Goal: Entertainment & Leisure: Browse casually

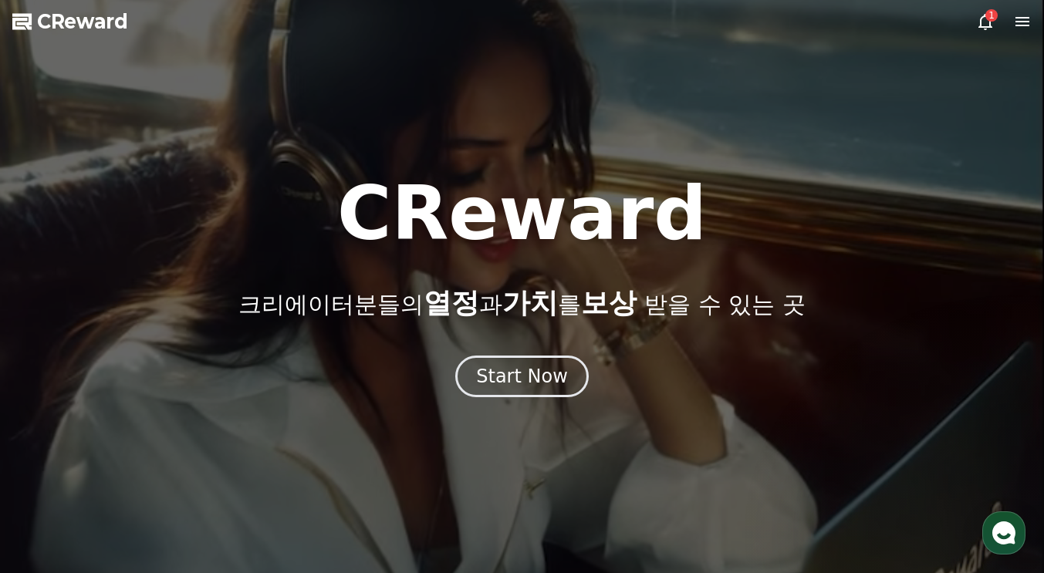
click at [1024, 21] on icon at bounding box center [1022, 21] width 14 height 9
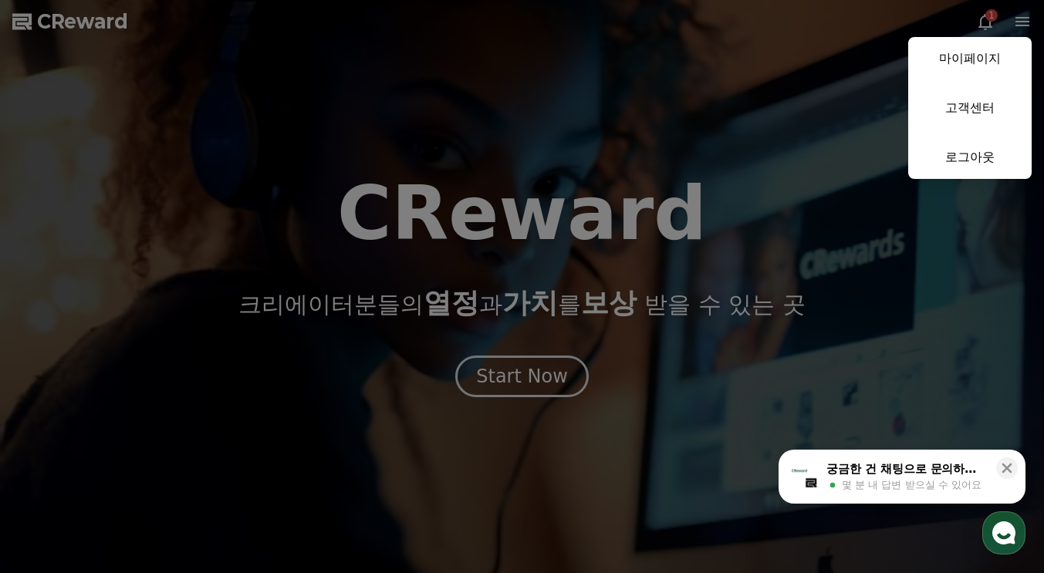
click at [916, 275] on button "close" at bounding box center [522, 286] width 1044 height 573
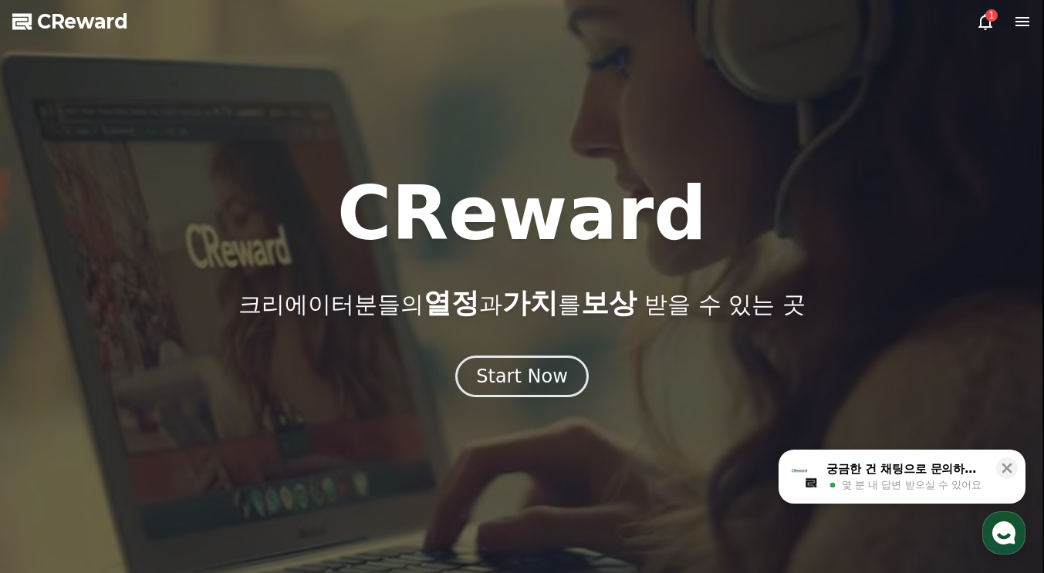
click at [984, 26] on icon at bounding box center [985, 22] width 14 height 16
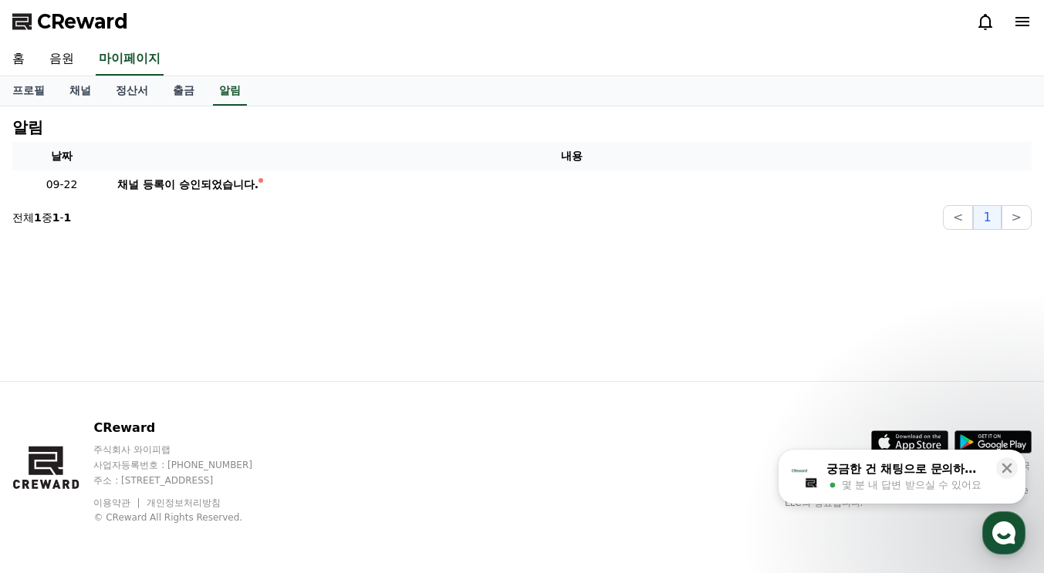
click at [172, 193] on td "채널 등록이 승인되었습니다." at bounding box center [571, 185] width 920 height 29
click at [206, 190] on div "채널 등록이 승인되었습니다." at bounding box center [187, 185] width 141 height 16
click at [80, 101] on link "채널" at bounding box center [80, 90] width 46 height 29
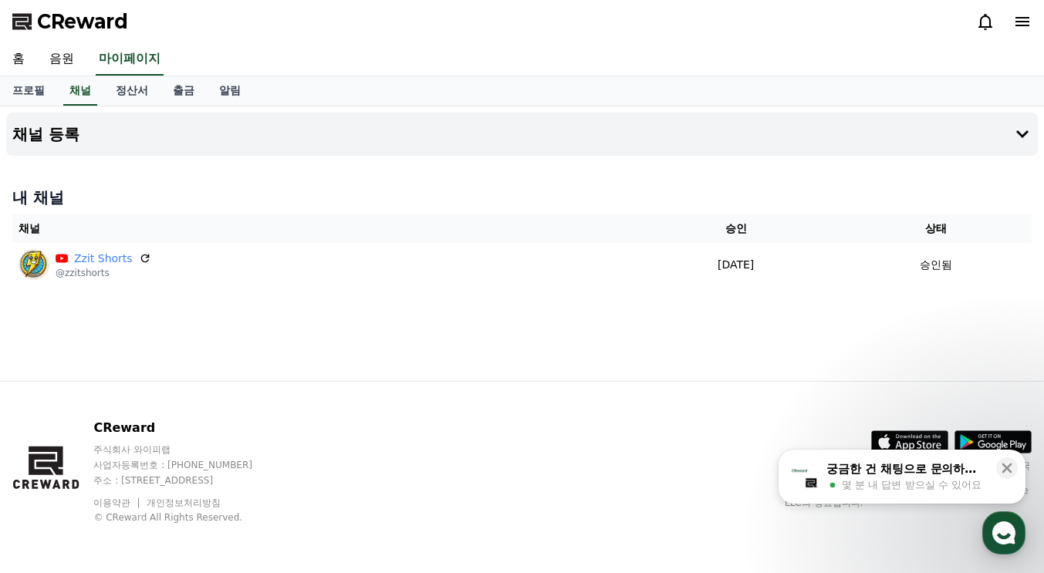
click at [60, 64] on link "음원" at bounding box center [61, 59] width 49 height 32
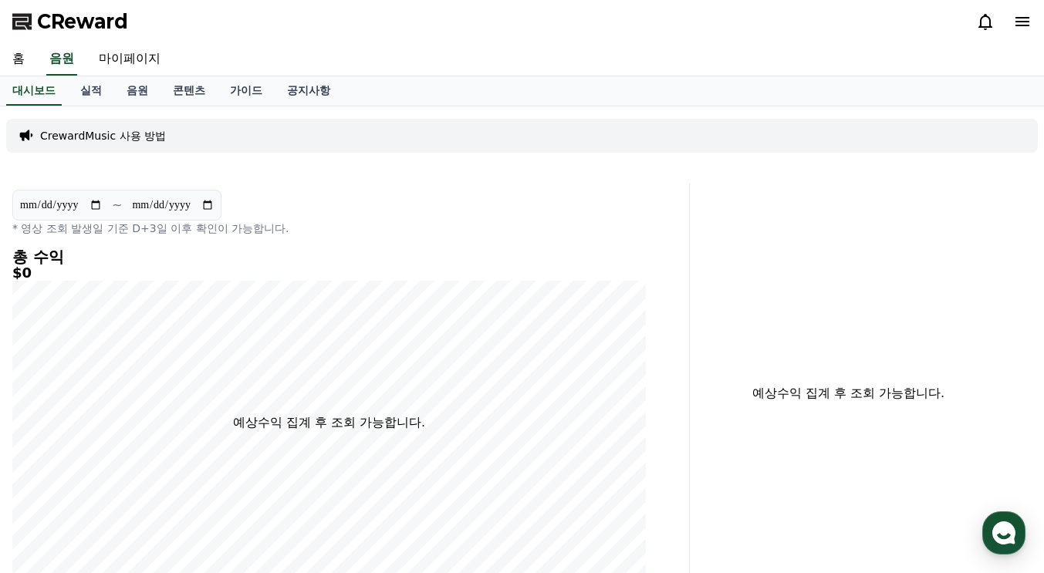
click at [16, 53] on link "홈" at bounding box center [18, 59] width 37 height 32
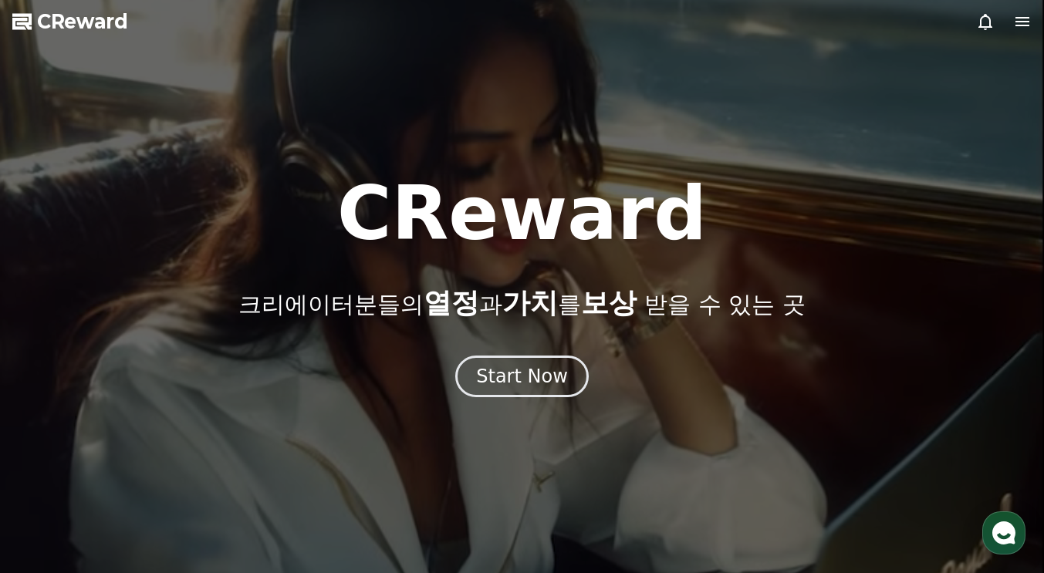
click at [549, 360] on button "Start Now" at bounding box center [521, 377] width 133 height 42
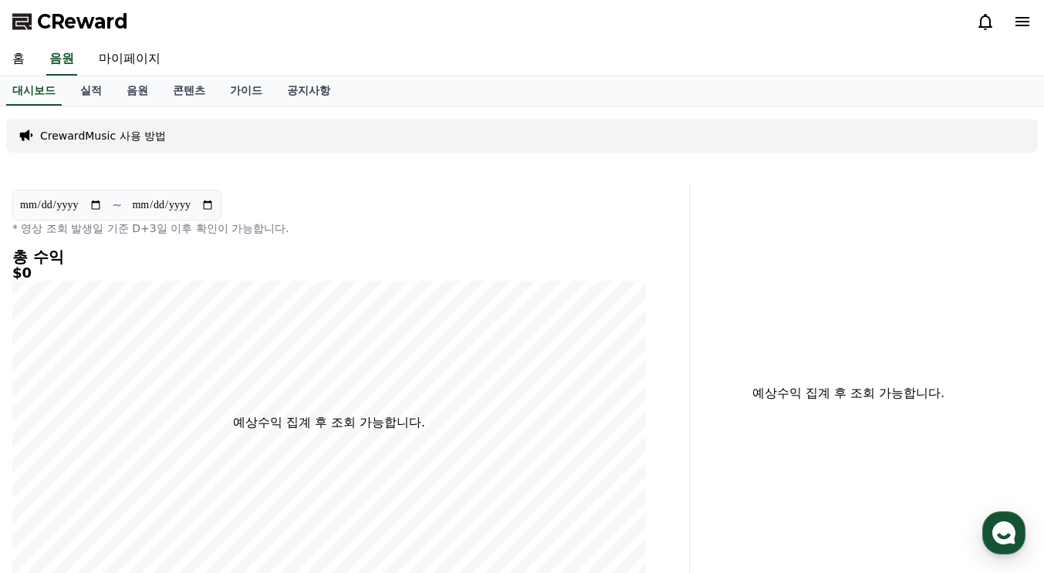
click at [140, 91] on link "음원" at bounding box center [137, 90] width 46 height 29
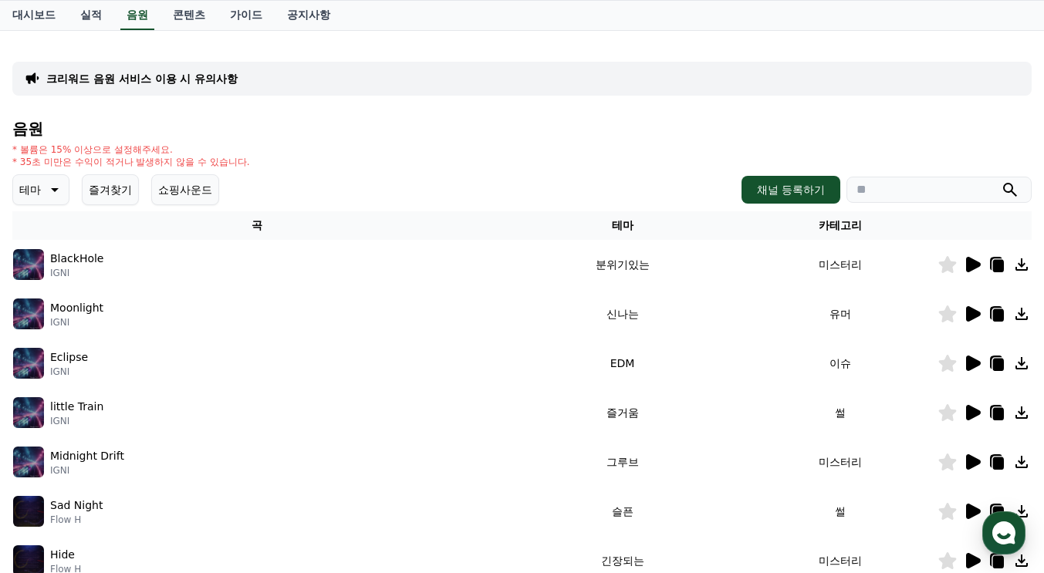
scroll to position [70, 0]
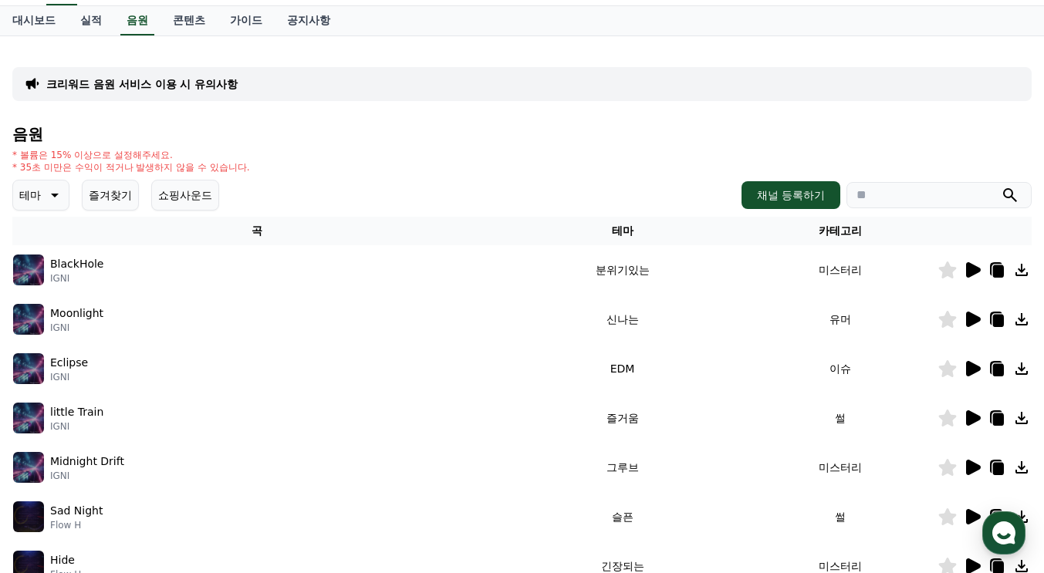
click at [112, 193] on button "즐겨찾기" at bounding box center [110, 195] width 57 height 31
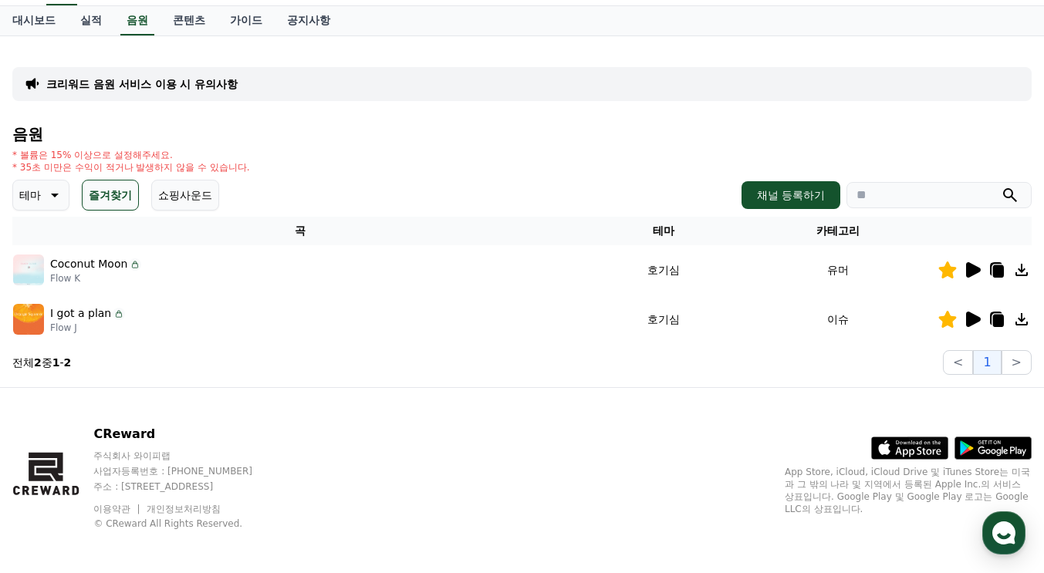
click at [971, 271] on icon at bounding box center [973, 269] width 15 height 15
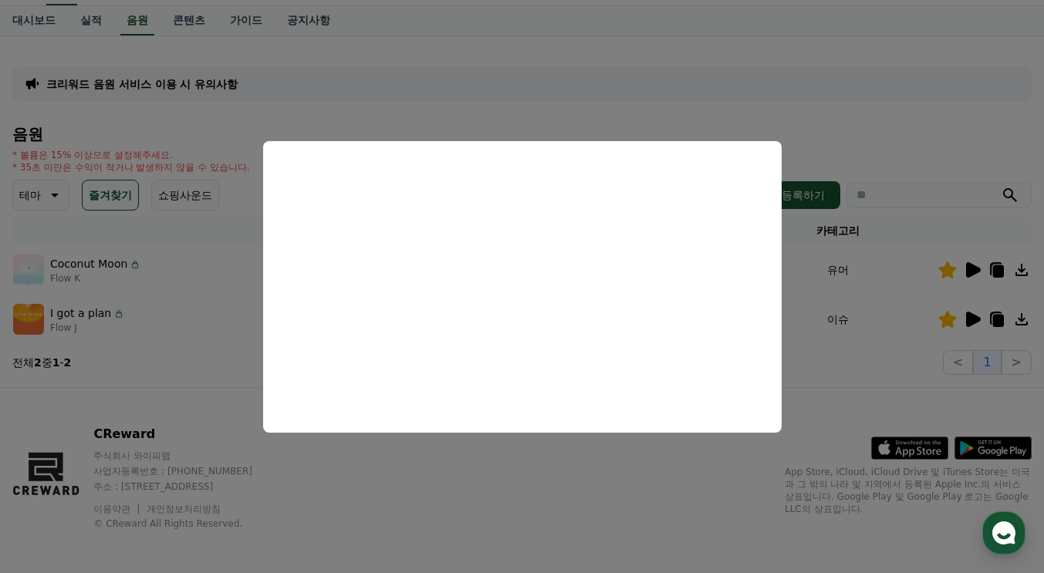
click at [762, 485] on button "close modal" at bounding box center [522, 286] width 1044 height 573
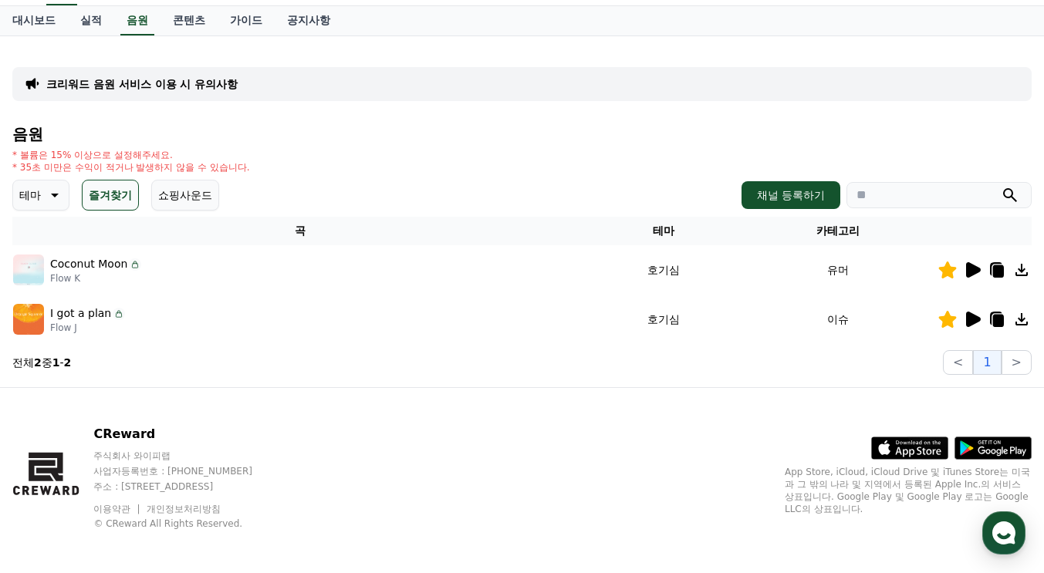
click at [970, 323] on icon at bounding box center [973, 319] width 15 height 15
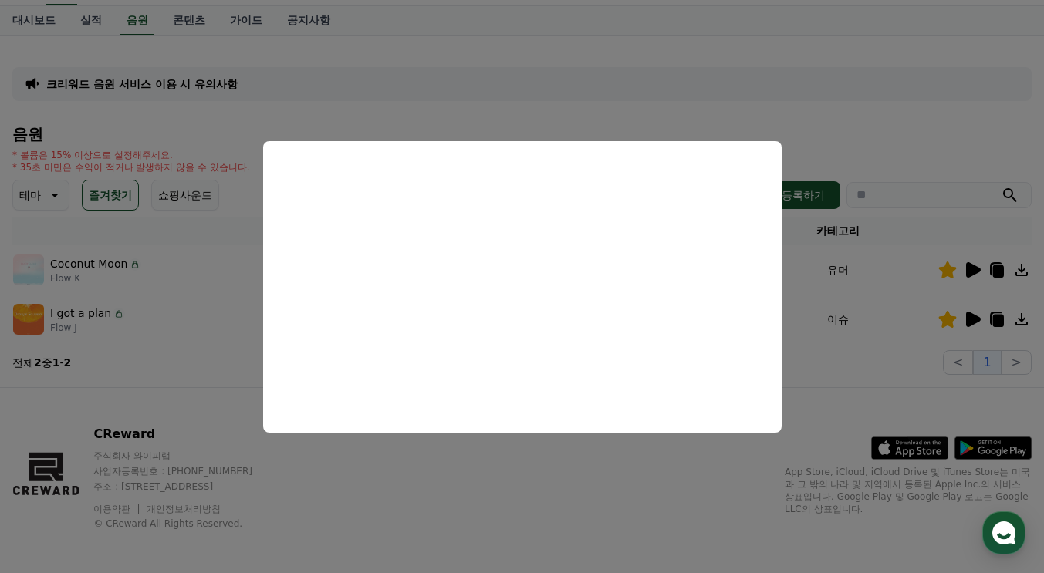
click at [890, 387] on button "close modal" at bounding box center [522, 286] width 1044 height 573
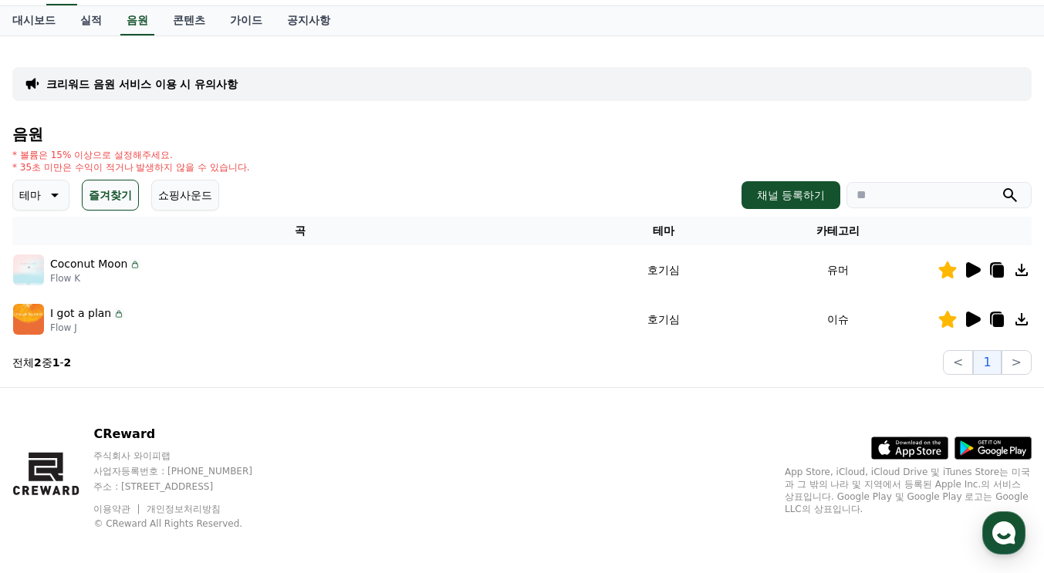
click at [995, 324] on icon at bounding box center [998, 321] width 11 height 12
click at [675, 326] on td "호기심" at bounding box center [664, 319] width 150 height 49
click at [77, 337] on td "I got a plan Flow J" at bounding box center [300, 319] width 576 height 49
click at [108, 312] on div "I got a plan" at bounding box center [87, 314] width 75 height 16
click at [80, 328] on p "Flow J" at bounding box center [87, 328] width 75 height 12
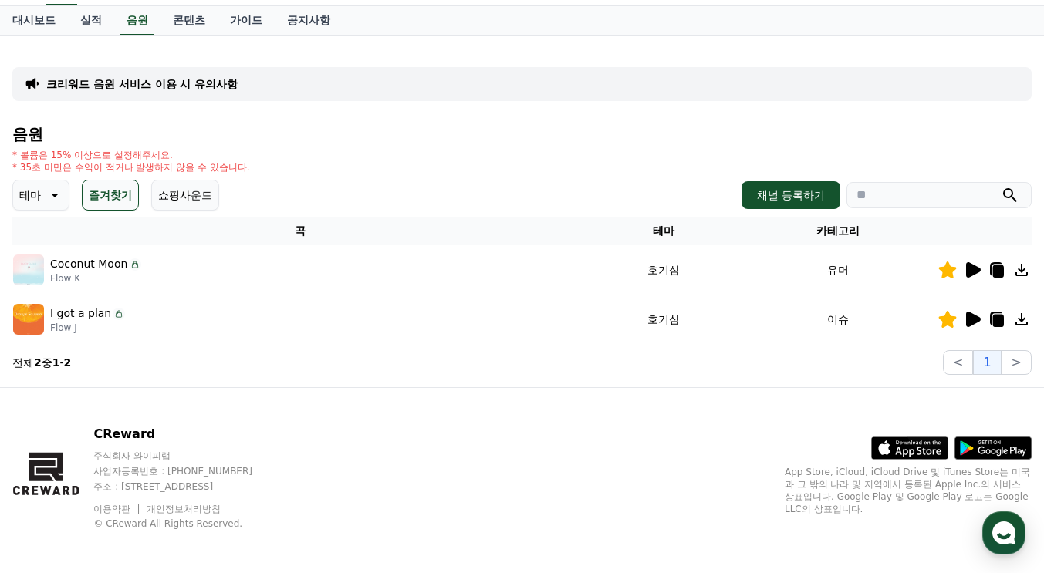
click at [118, 318] on icon at bounding box center [119, 314] width 12 height 12
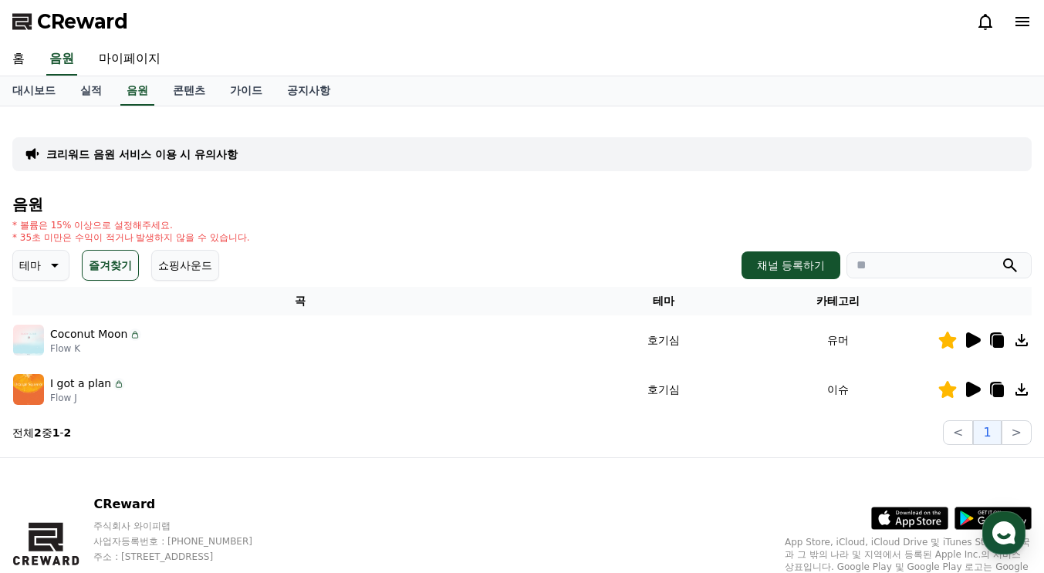
click at [55, 265] on icon at bounding box center [55, 266] width 8 height 4
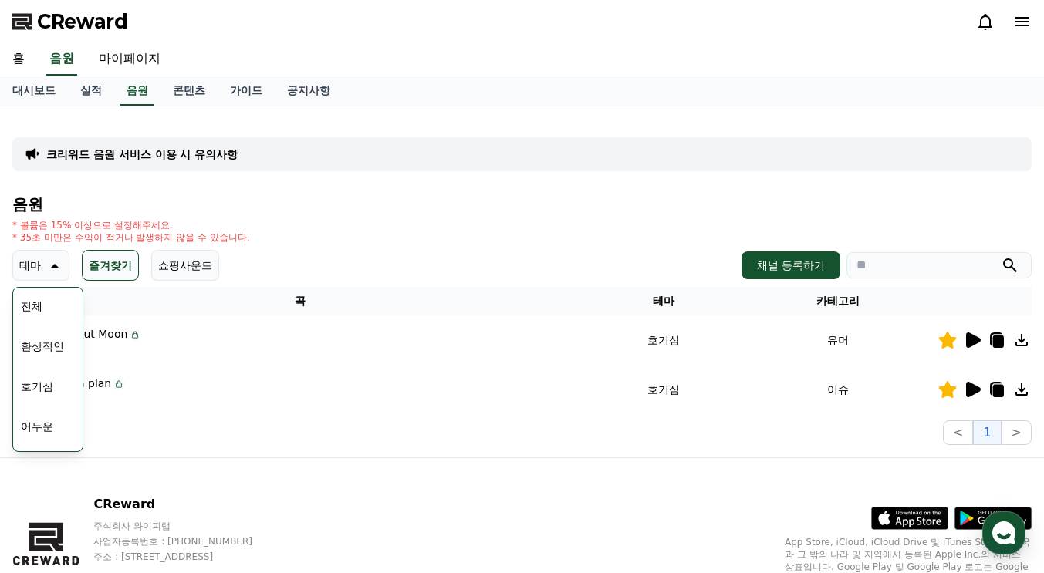
click at [44, 384] on button "호기심" at bounding box center [37, 387] width 45 height 34
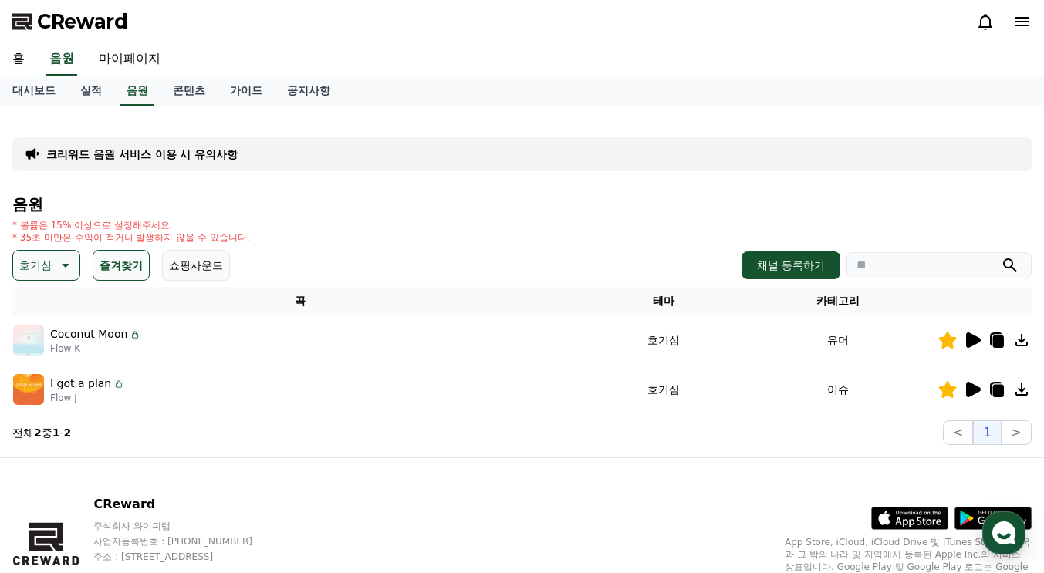
click at [120, 272] on button "즐겨찾기" at bounding box center [121, 265] width 57 height 31
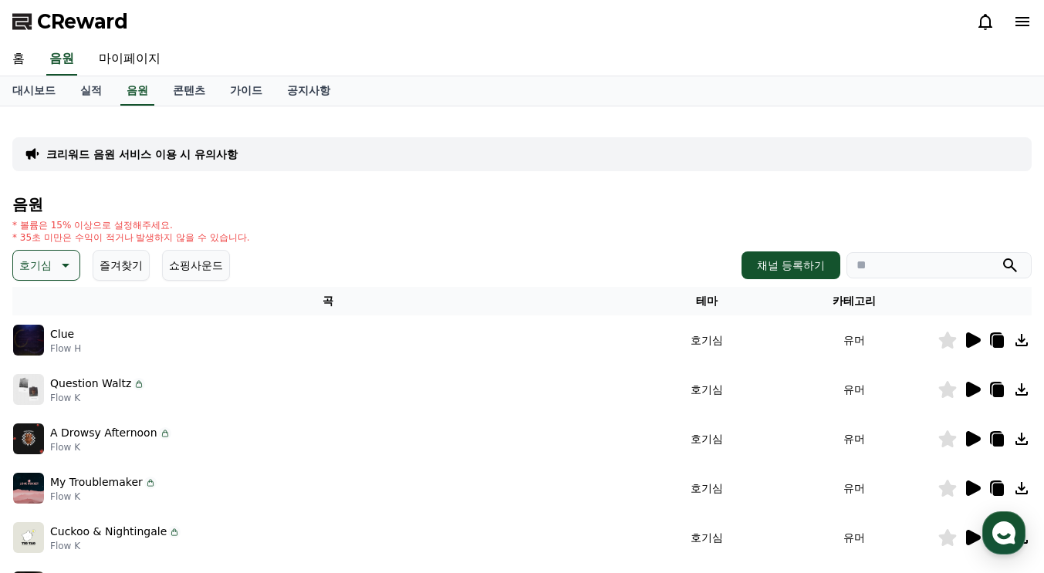
click at [977, 343] on icon at bounding box center [973, 340] width 15 height 15
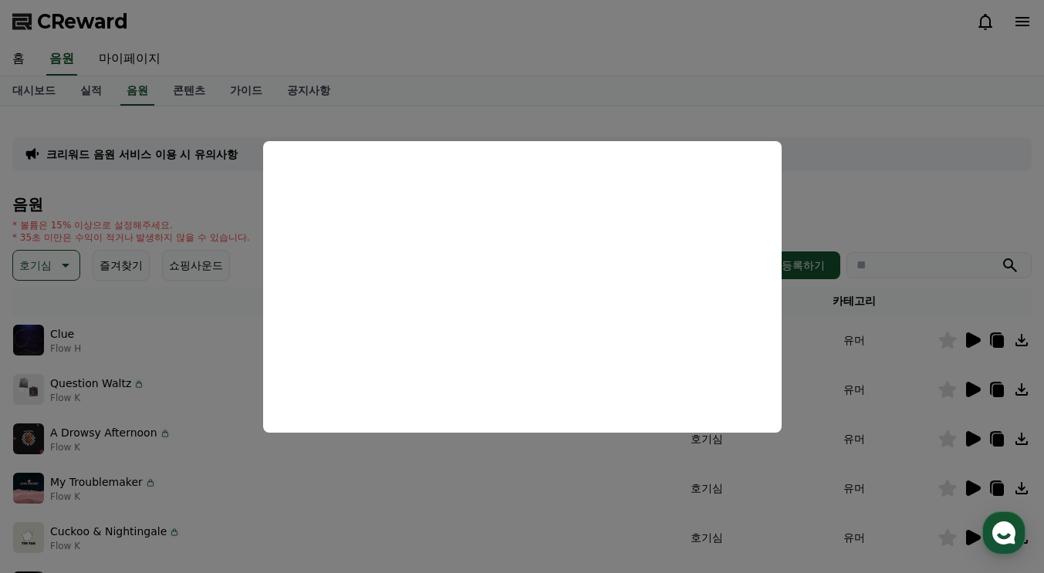
click at [918, 252] on button "close modal" at bounding box center [522, 286] width 1044 height 573
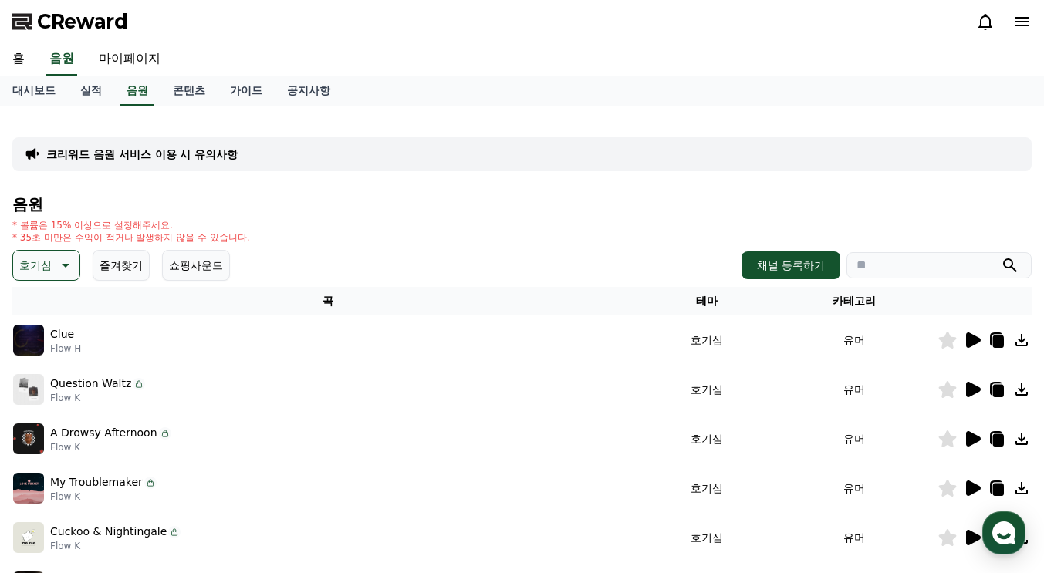
click at [969, 397] on icon at bounding box center [972, 389] width 19 height 19
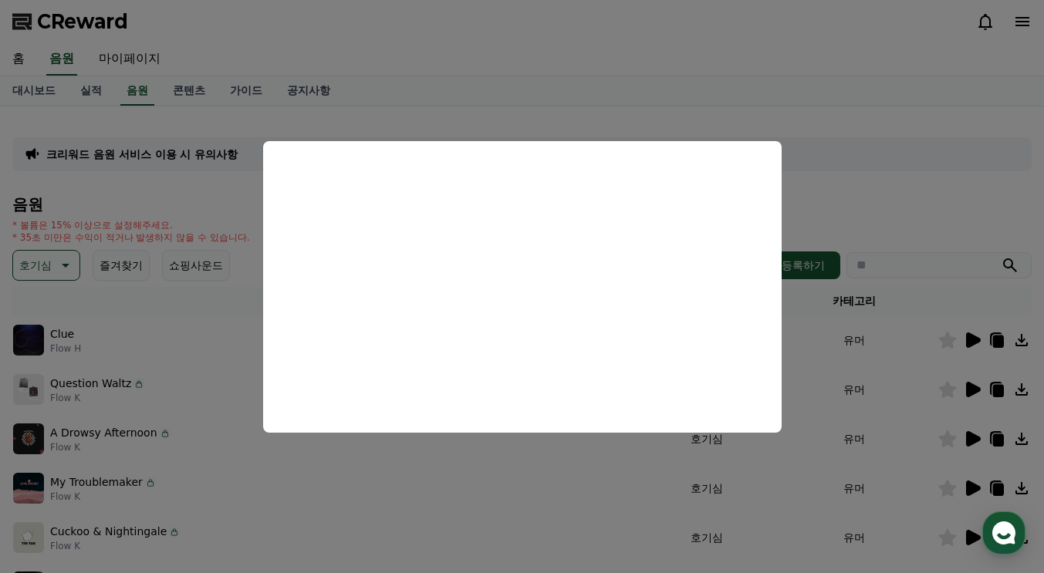
click at [862, 195] on button "close modal" at bounding box center [522, 286] width 1044 height 573
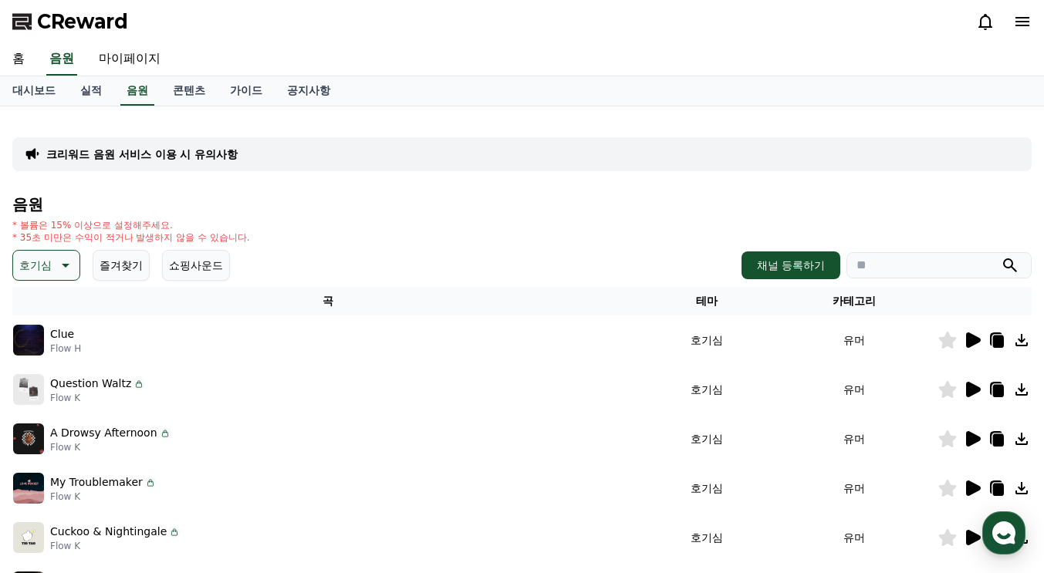
click at [975, 436] on icon at bounding box center [973, 438] width 15 height 15
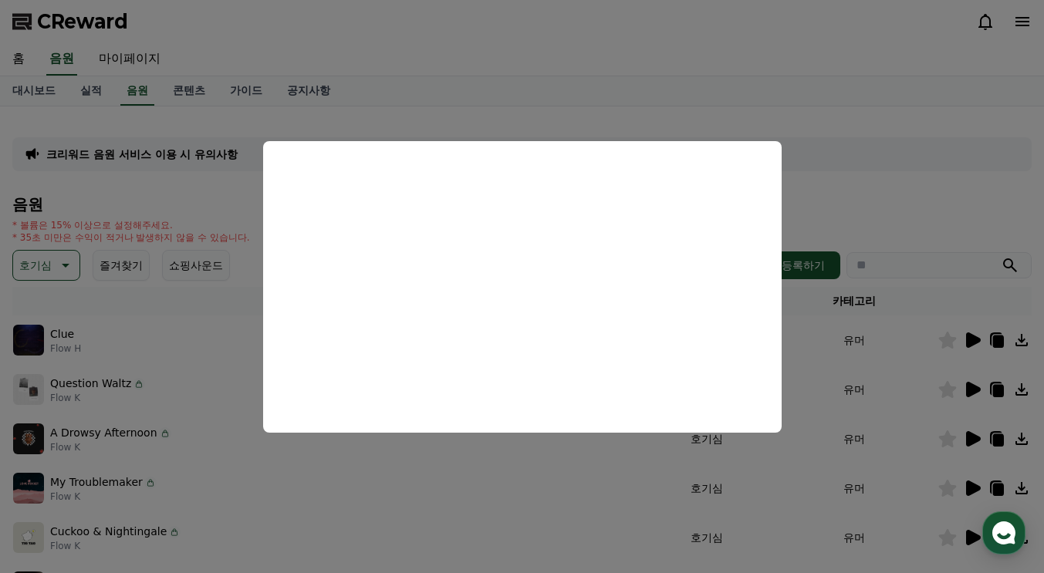
click at [853, 417] on button "close modal" at bounding box center [522, 286] width 1044 height 573
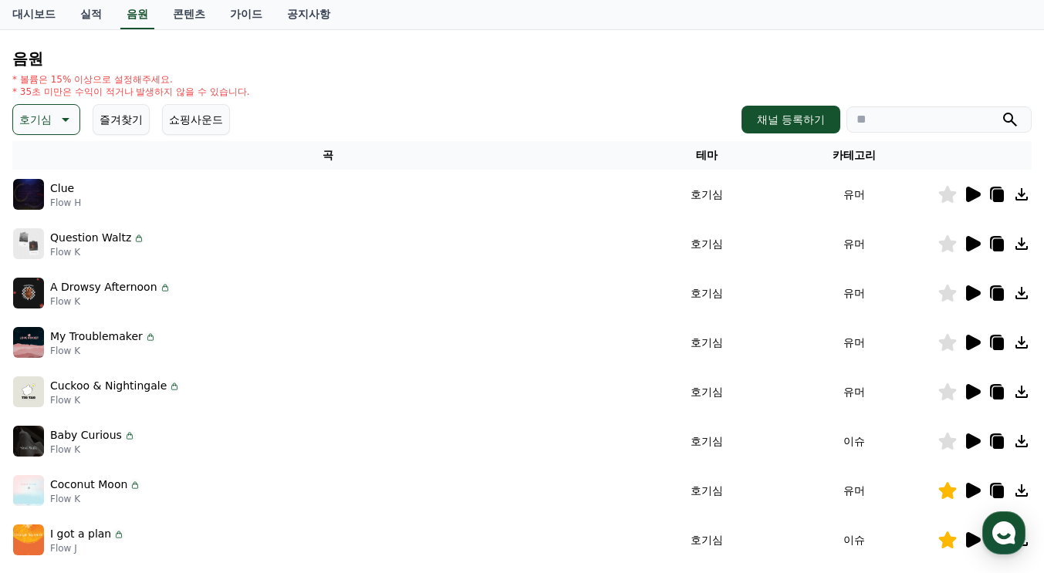
scroll to position [145, 0]
click at [977, 444] on icon at bounding box center [973, 441] width 15 height 15
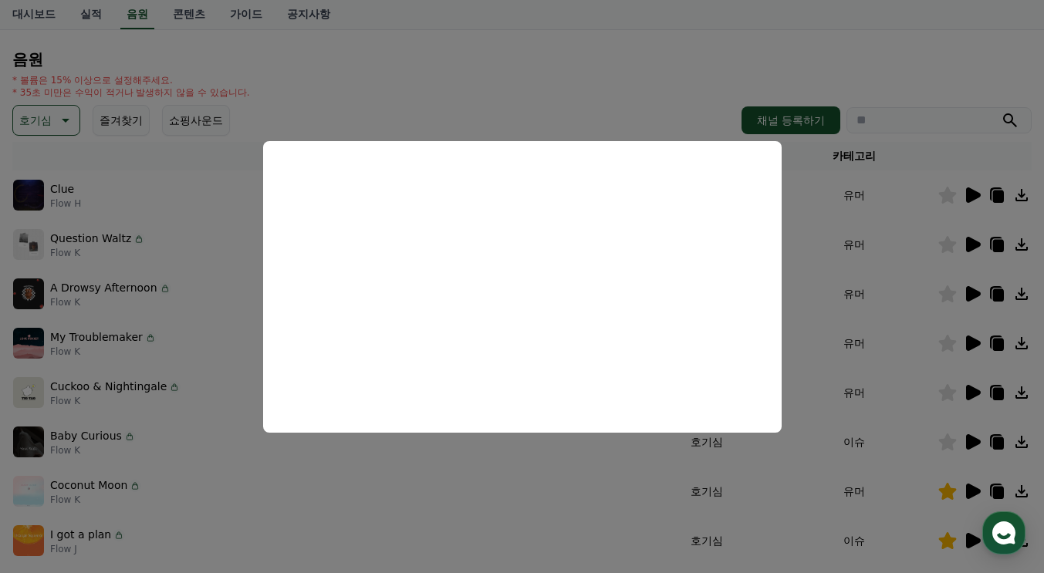
click at [883, 324] on button "close modal" at bounding box center [522, 286] width 1044 height 573
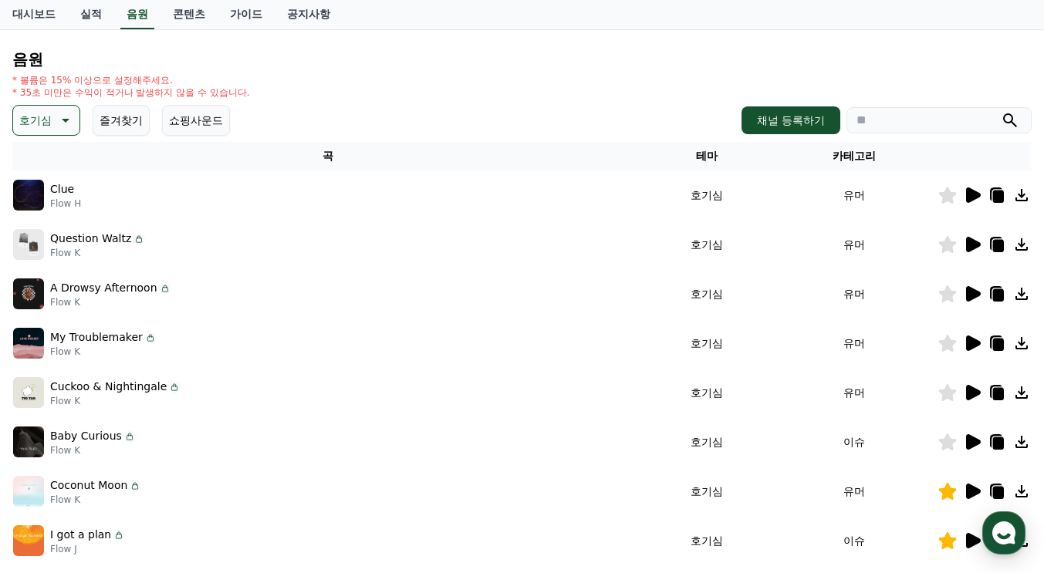
click at [971, 400] on icon at bounding box center [972, 392] width 19 height 19
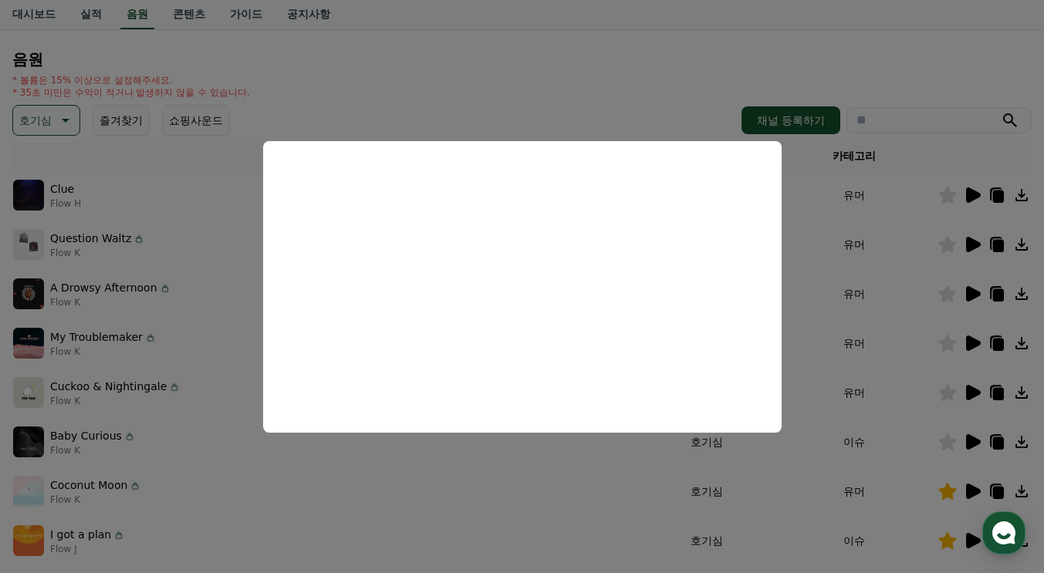
click at [887, 297] on button "close modal" at bounding box center [522, 286] width 1044 height 573
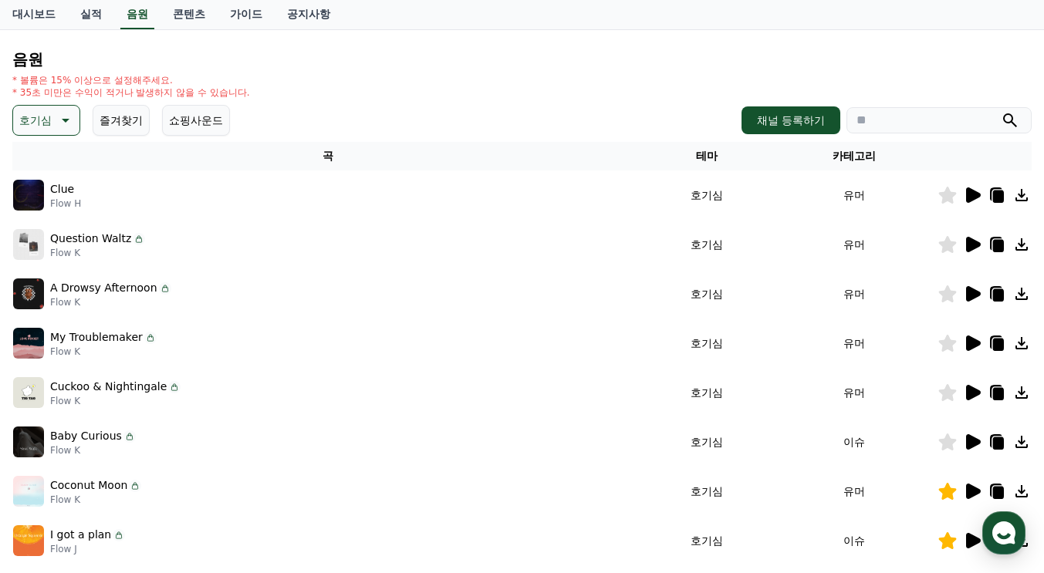
click at [967, 200] on icon at bounding box center [973, 194] width 15 height 15
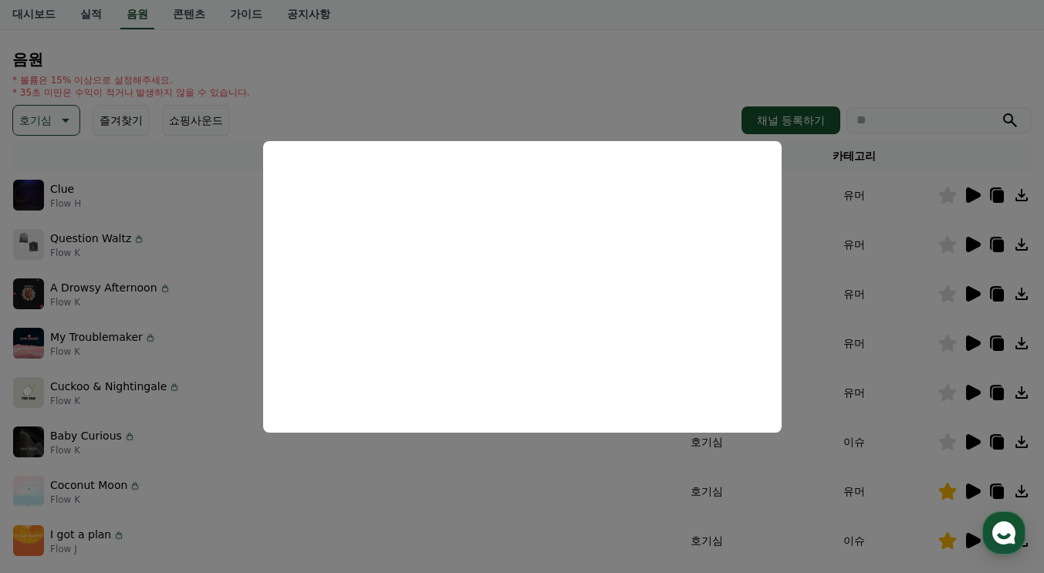
click at [873, 319] on button "close modal" at bounding box center [522, 286] width 1044 height 573
click at [968, 245] on icon at bounding box center [973, 244] width 15 height 15
click at [877, 319] on button "close modal" at bounding box center [522, 286] width 1044 height 573
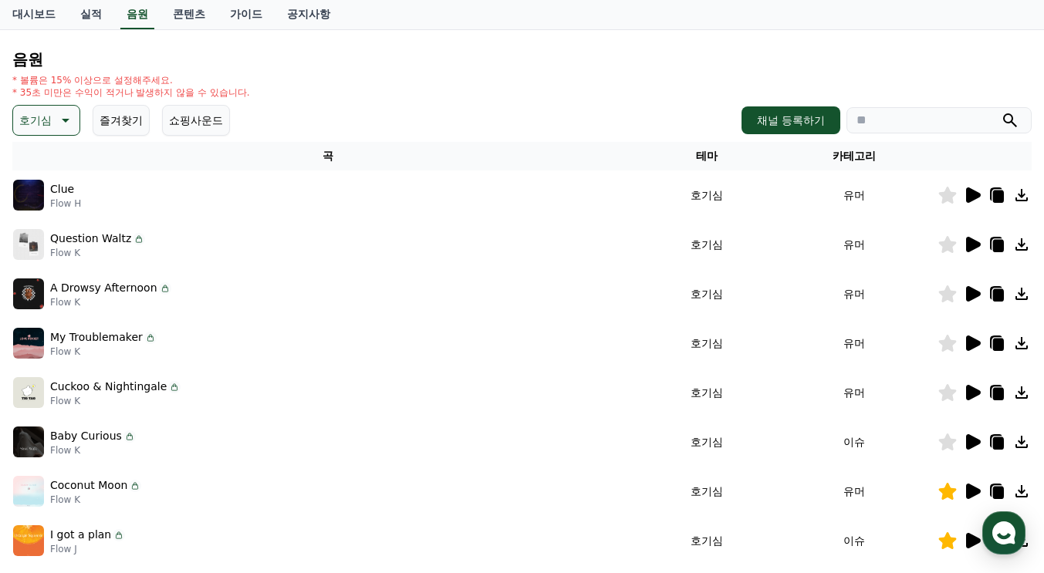
click at [948, 244] on icon at bounding box center [948, 244] width 18 height 17
